Goal: Task Accomplishment & Management: Manage account settings

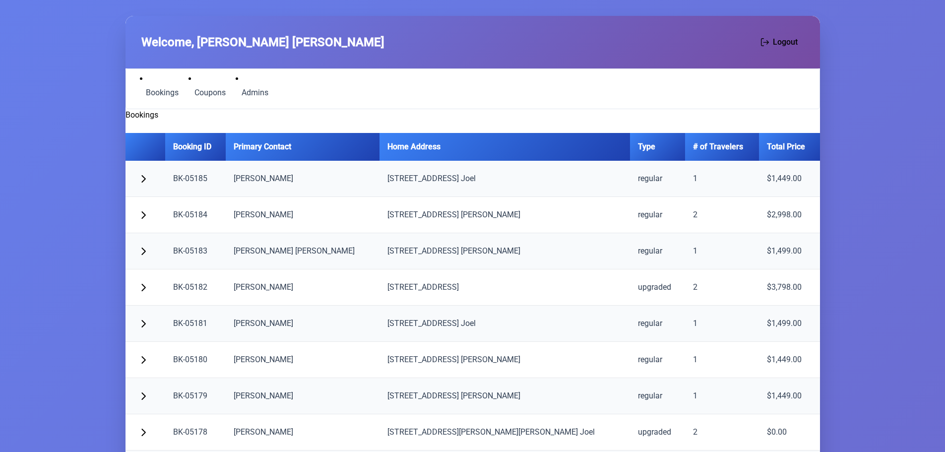
click at [156, 182] on td at bounding box center [145, 179] width 40 height 36
click at [147, 181] on button "button" at bounding box center [143, 178] width 20 height 20
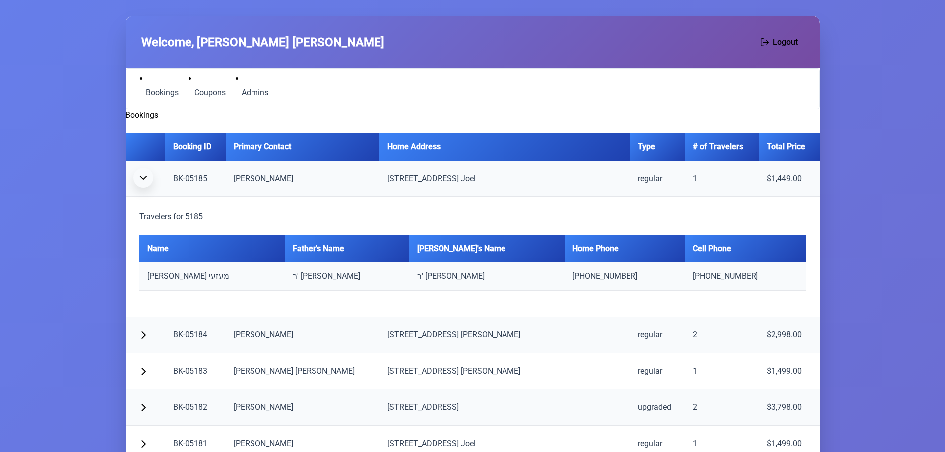
click at [147, 181] on button "button" at bounding box center [143, 178] width 20 height 20
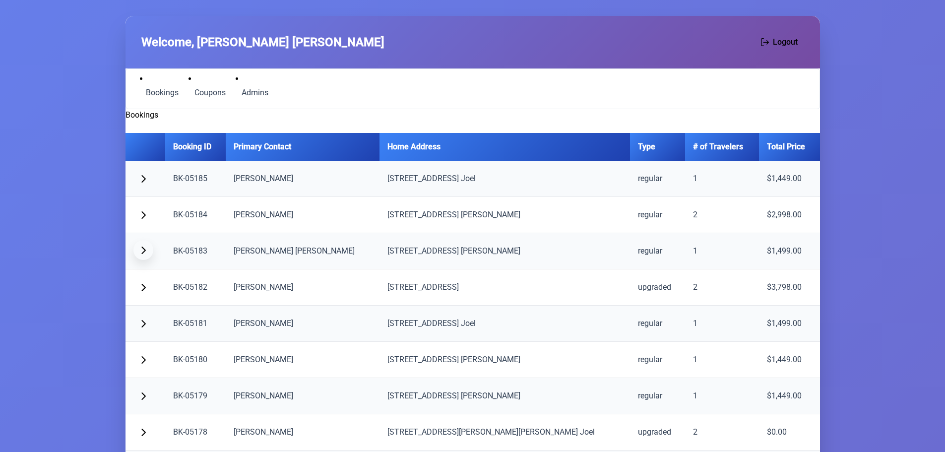
click at [145, 248] on span "button" at bounding box center [143, 250] width 8 height 8
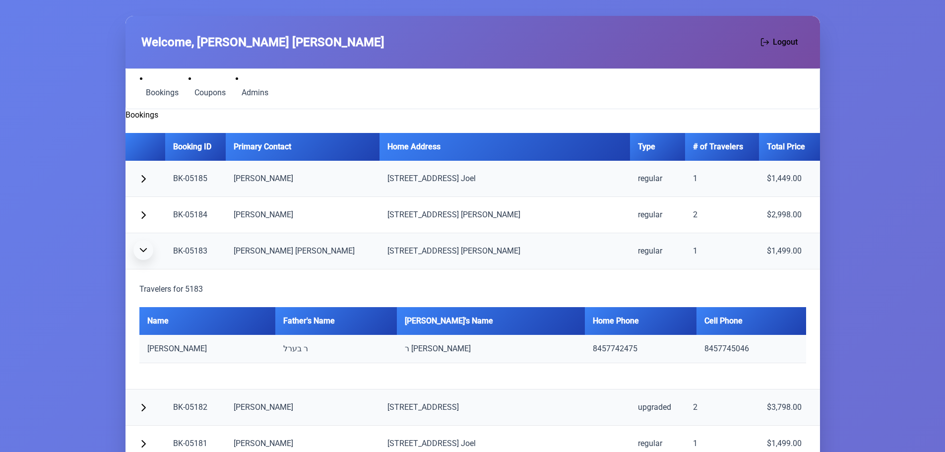
click at [145, 248] on span "button" at bounding box center [143, 250] width 8 height 8
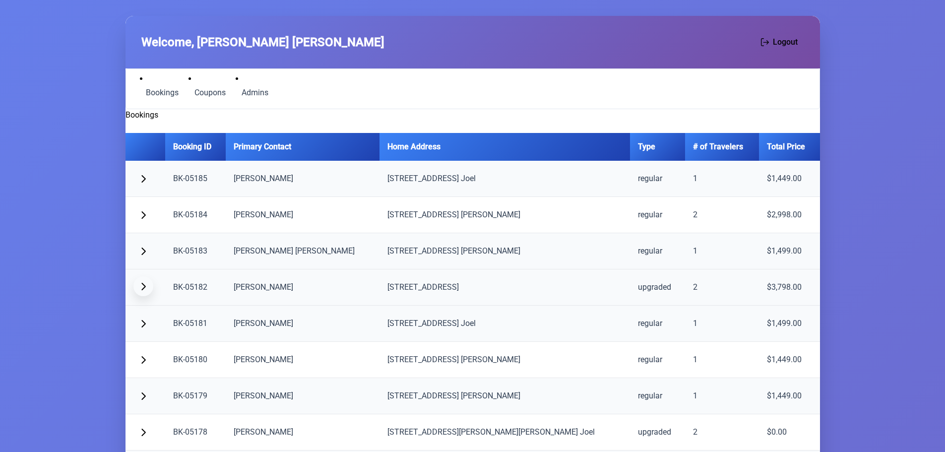
click at [143, 287] on span "button" at bounding box center [143, 286] width 8 height 8
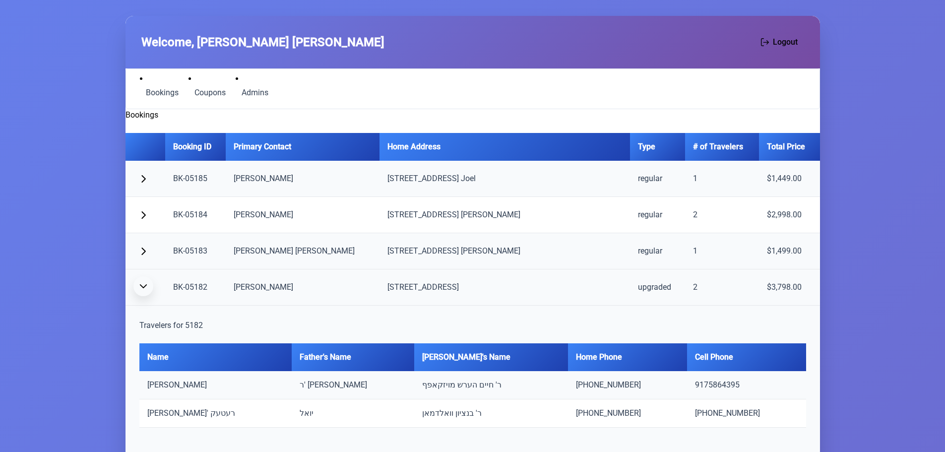
click at [143, 286] on span "button" at bounding box center [143, 286] width 8 height 8
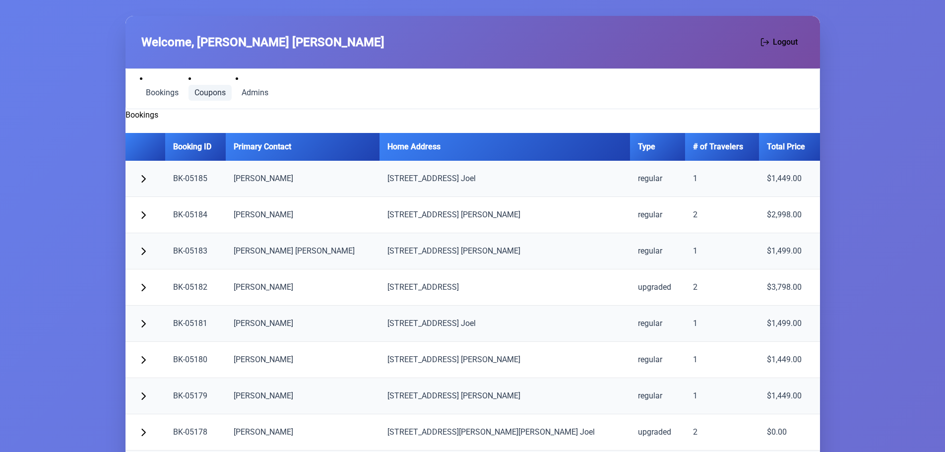
click at [203, 93] on span "Coupons" at bounding box center [209, 93] width 31 height 8
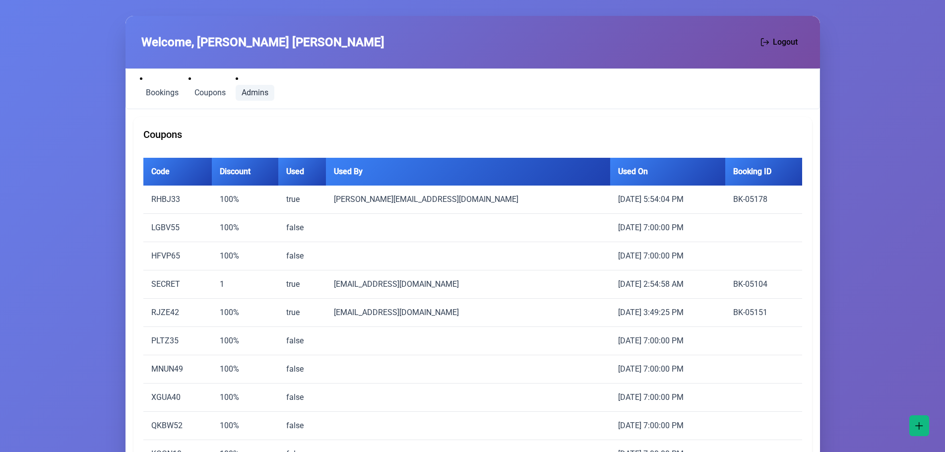
click at [261, 93] on span "Admins" at bounding box center [254, 93] width 27 height 8
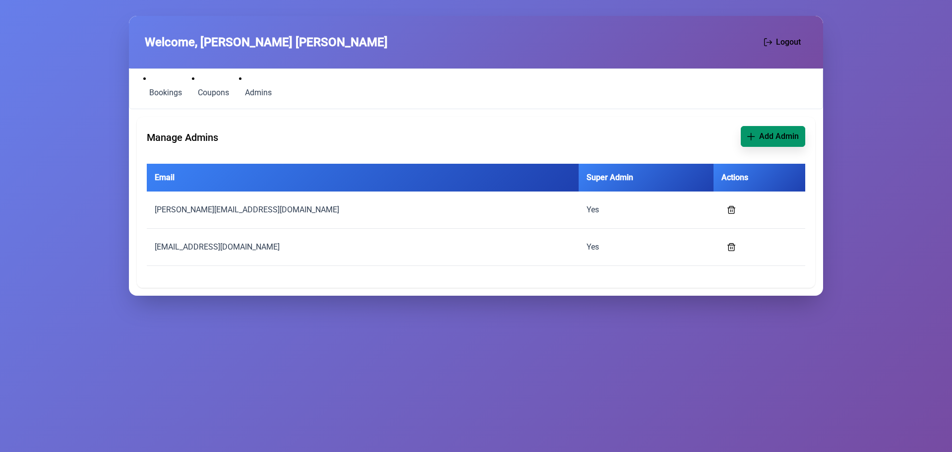
click at [784, 142] on button "Add Admin" at bounding box center [773, 136] width 64 height 21
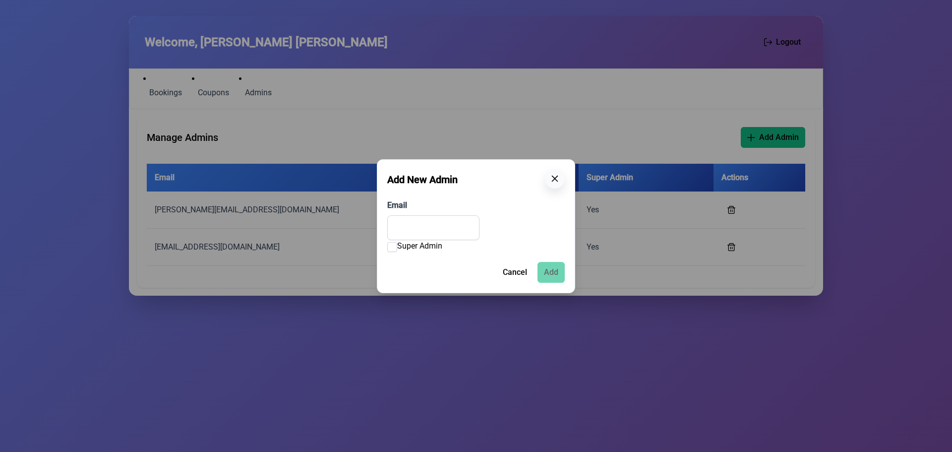
click at [556, 179] on icon "button" at bounding box center [555, 179] width 8 height 8
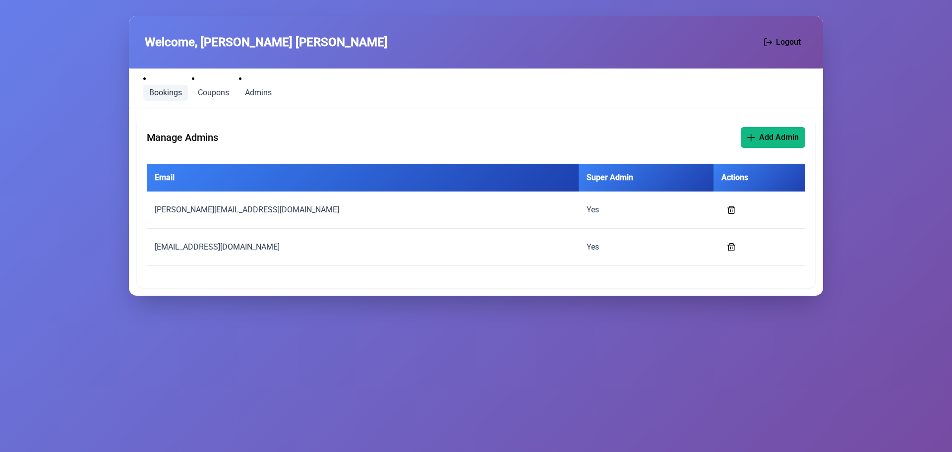
click at [159, 89] on span "Bookings" at bounding box center [165, 93] width 33 height 8
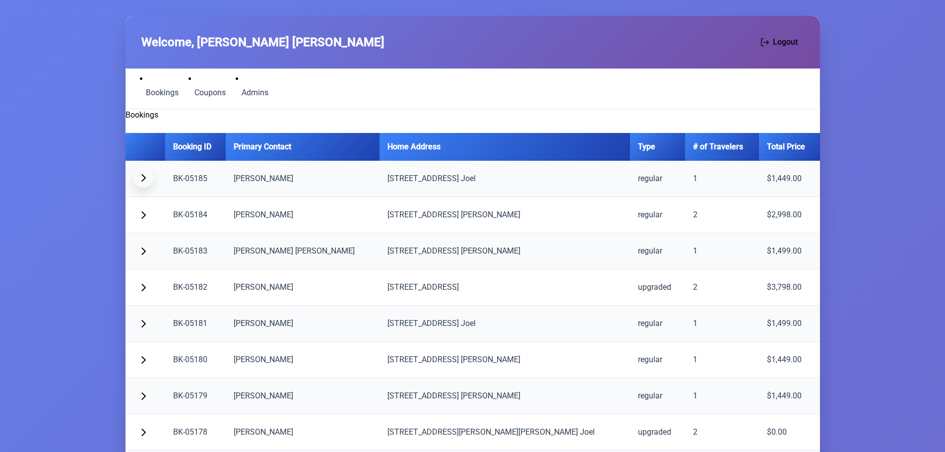
click at [142, 176] on span "button" at bounding box center [143, 178] width 8 height 8
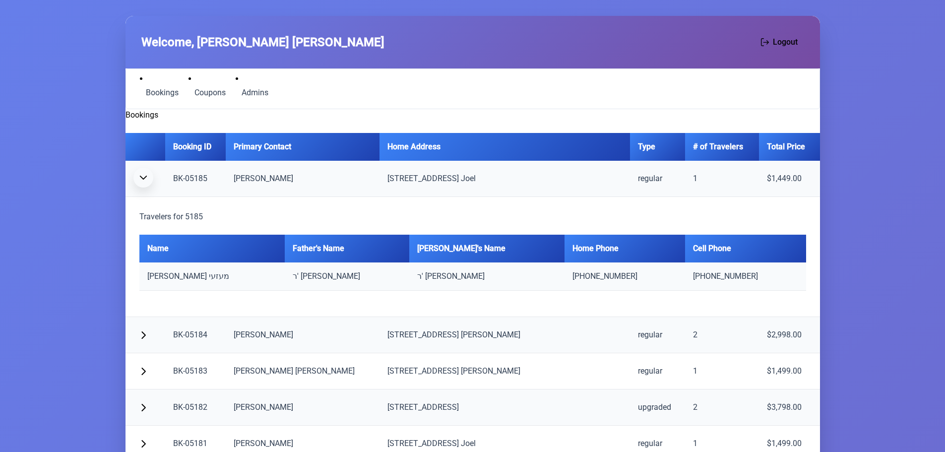
click at [142, 175] on span "button" at bounding box center [143, 178] width 8 height 8
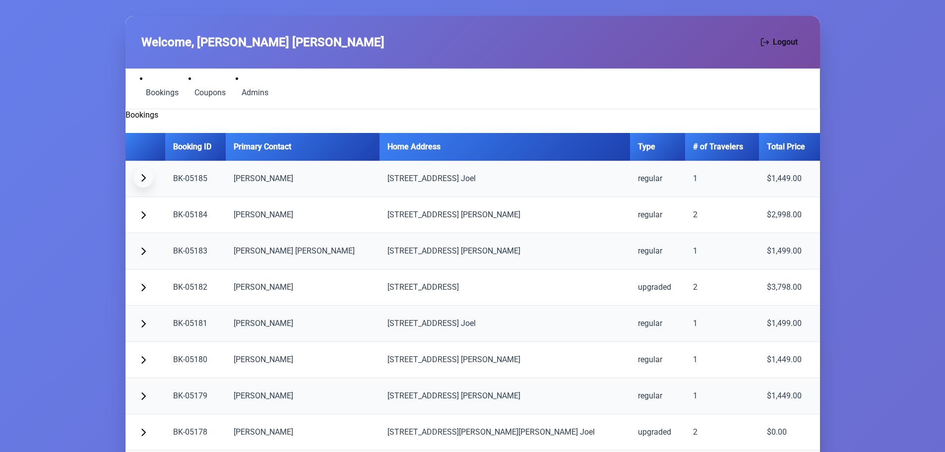
click at [142, 179] on span "button" at bounding box center [143, 178] width 8 height 8
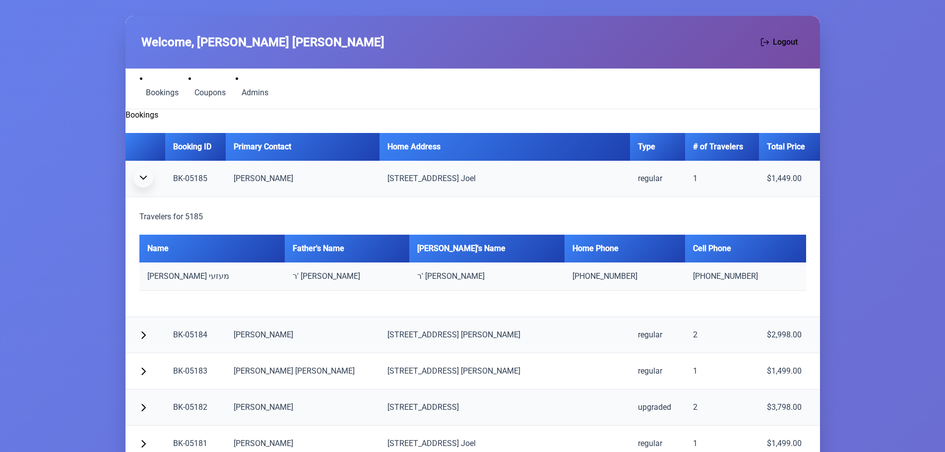
click at [142, 179] on span "button" at bounding box center [143, 178] width 8 height 8
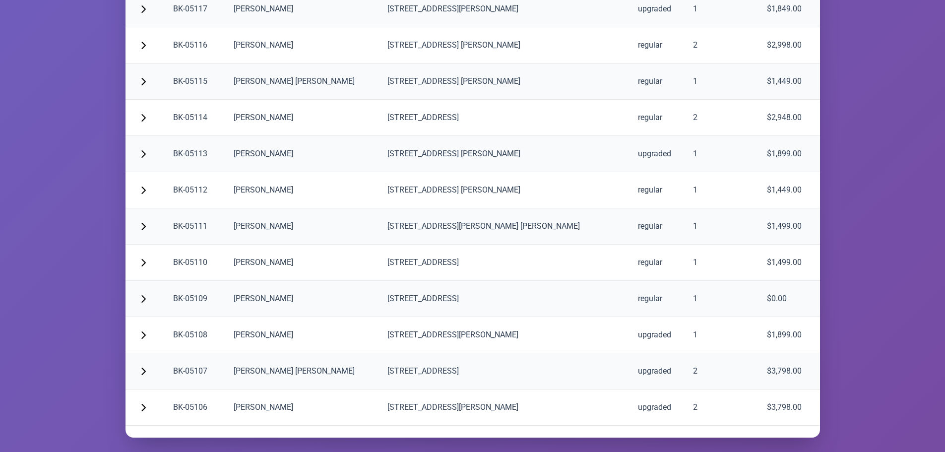
scroll to position [2632, 0]
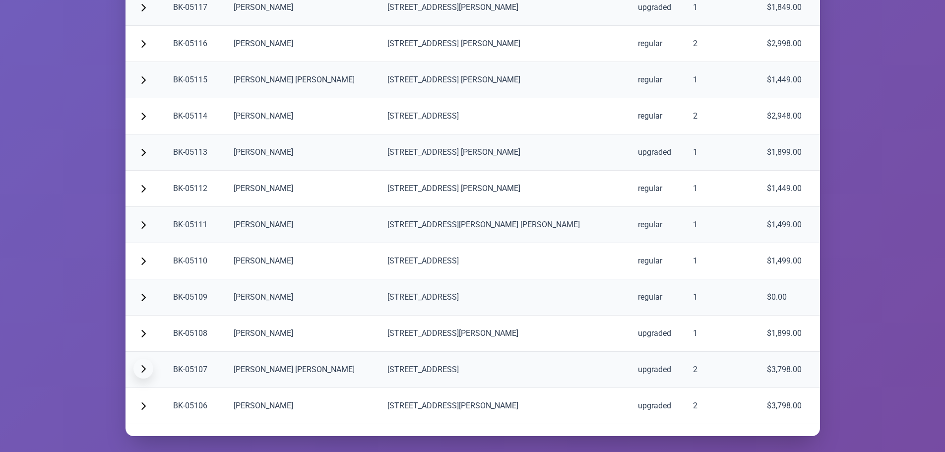
click at [147, 371] on span "button" at bounding box center [143, 368] width 8 height 8
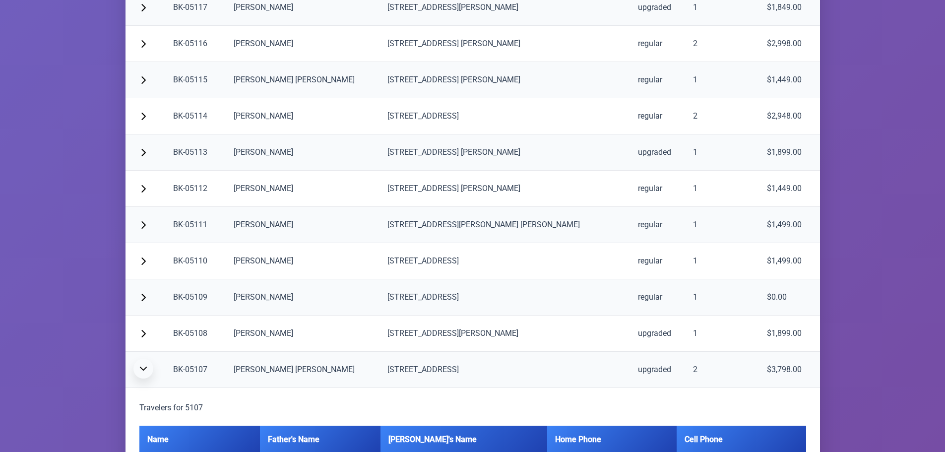
scroll to position [2781, 0]
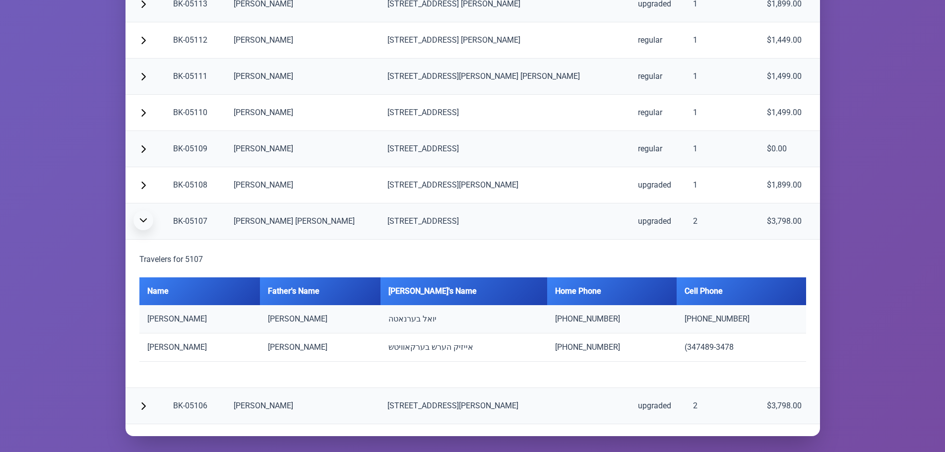
click at [145, 219] on span "button" at bounding box center [143, 220] width 8 height 8
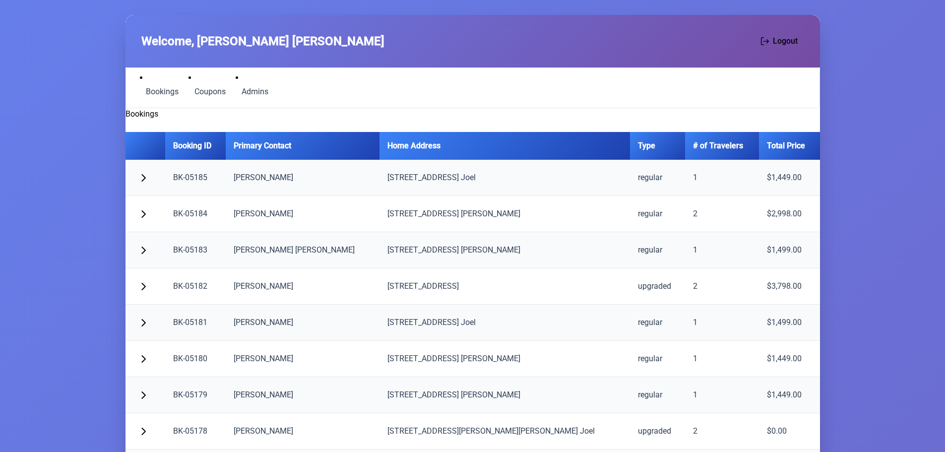
scroll to position [0, 0]
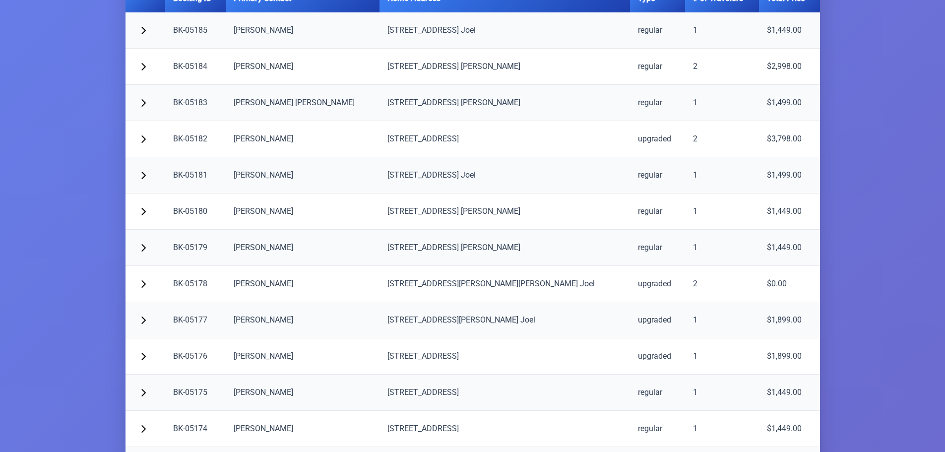
scroll to position [149, 0]
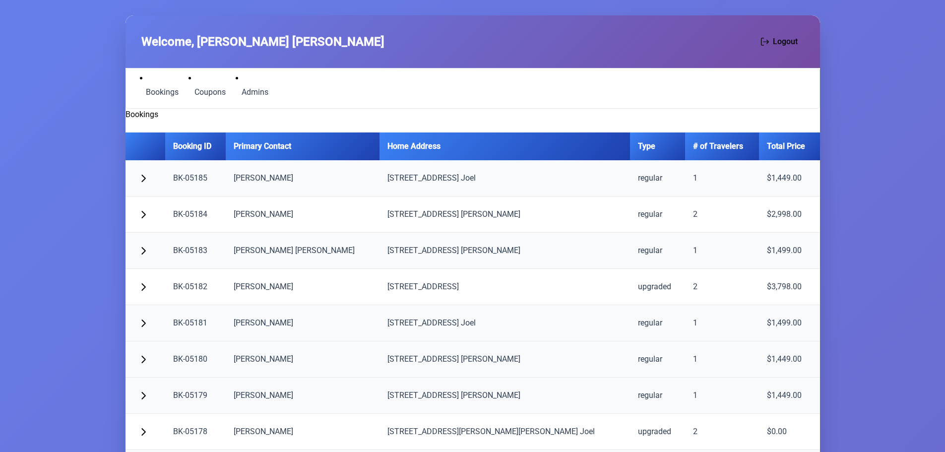
scroll to position [0, 0]
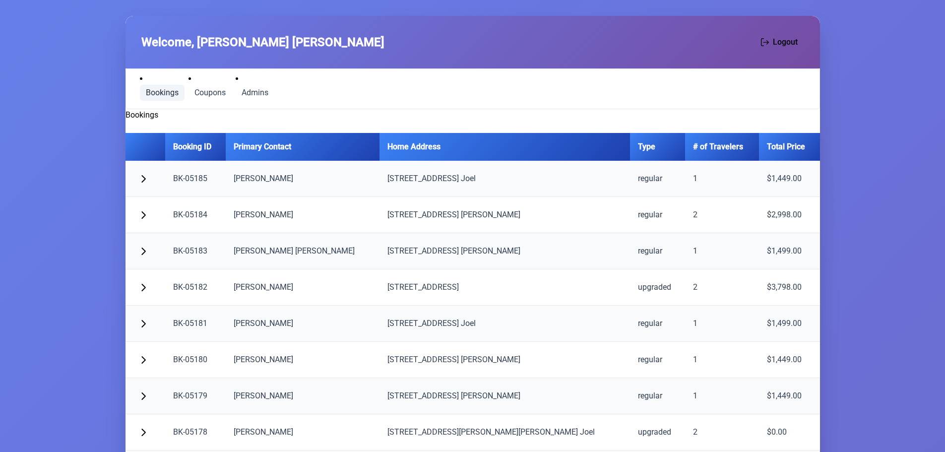
click at [162, 94] on span "Bookings" at bounding box center [162, 93] width 33 height 8
click at [160, 90] on span "Bookings" at bounding box center [162, 93] width 33 height 8
click at [218, 94] on span "Coupons" at bounding box center [209, 93] width 31 height 8
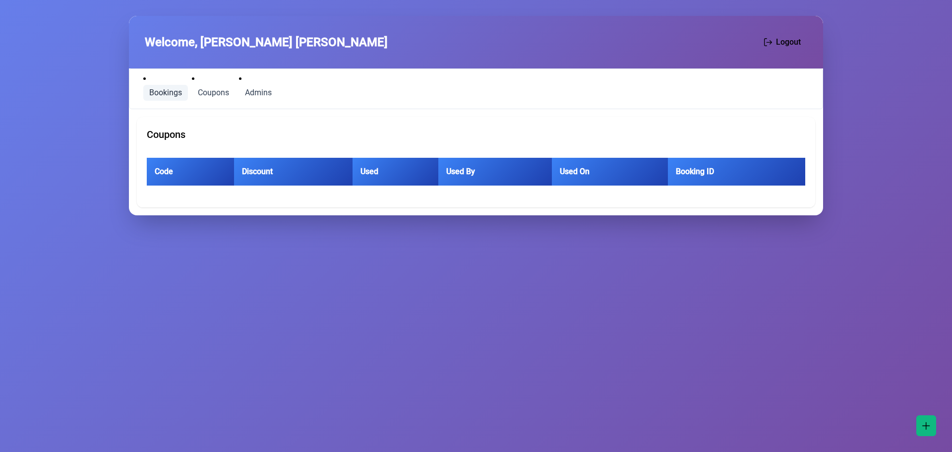
click at [150, 89] on span "Bookings" at bounding box center [165, 93] width 33 height 8
